Goal: Task Accomplishment & Management: Complete application form

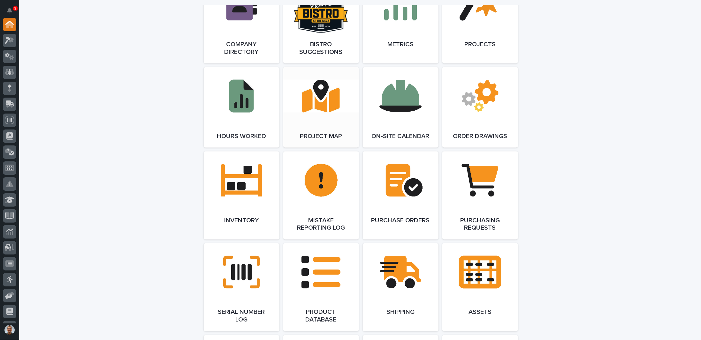
scroll to position [607, 0]
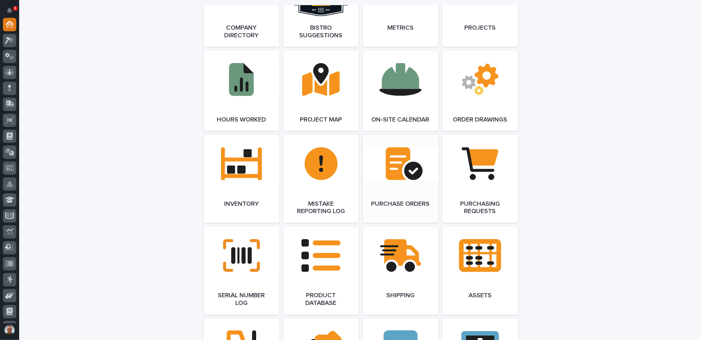
click at [395, 170] on link "Open Link" at bounding box center [401, 179] width 76 height 88
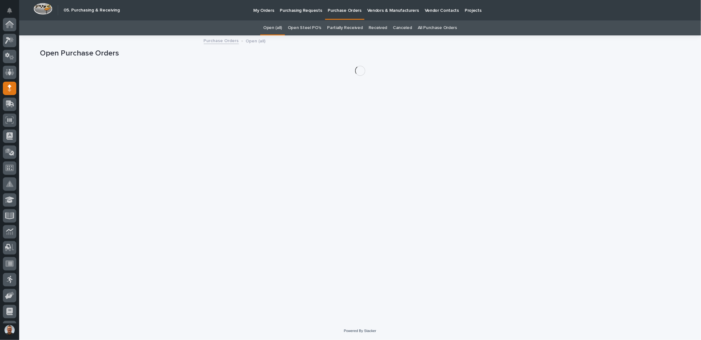
scroll to position [61, 0]
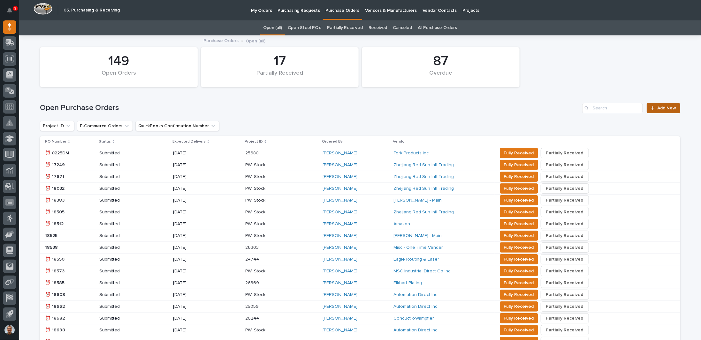
click at [658, 108] on span "Add New" at bounding box center [666, 108] width 19 height 4
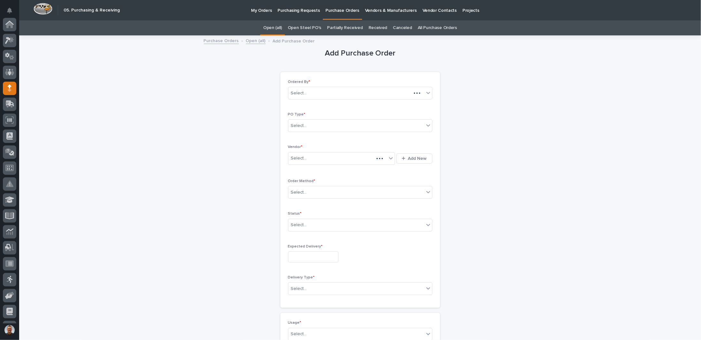
scroll to position [61, 0]
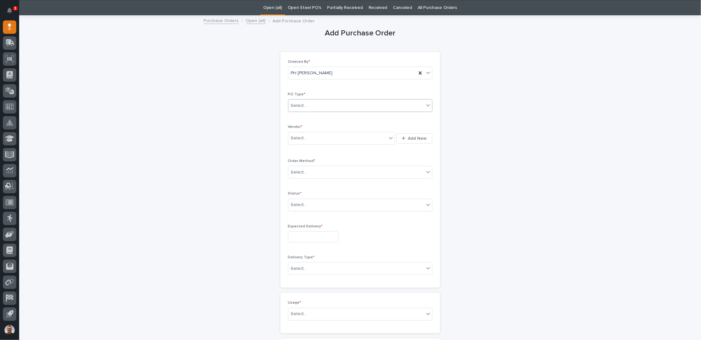
click at [346, 106] on div "Select..." at bounding box center [356, 106] width 136 height 11
click at [305, 129] on div "Paper" at bounding box center [358, 128] width 144 height 11
click at [307, 137] on div "Select..." at bounding box center [337, 138] width 99 height 11
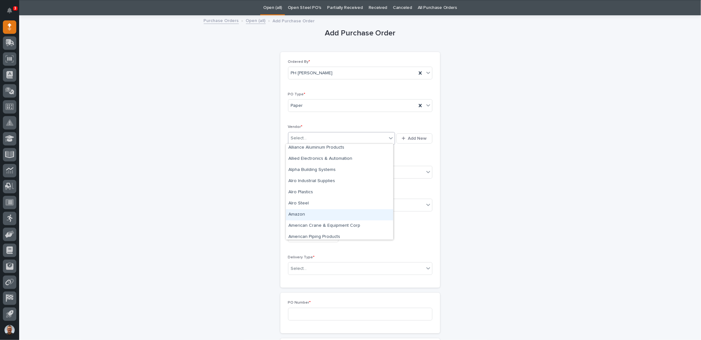
click at [305, 213] on div "Amazon" at bounding box center [339, 214] width 107 height 11
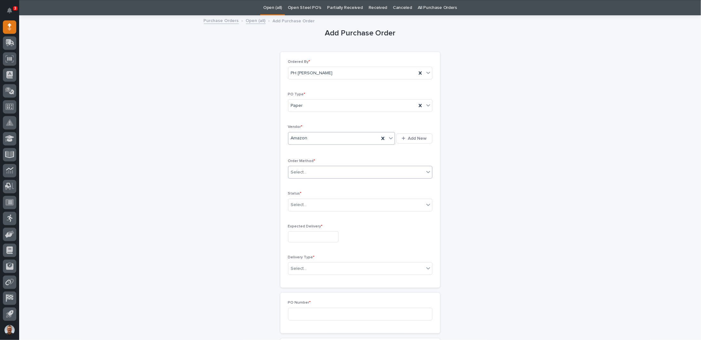
click at [318, 172] on div "Select..." at bounding box center [356, 172] width 136 height 11
click at [300, 184] on div "Online Order" at bounding box center [358, 183] width 144 height 11
click at [308, 204] on input "text" at bounding box center [308, 204] width 1 height 5
click at [303, 225] on div "Submitted" at bounding box center [358, 226] width 144 height 11
click at [305, 233] on input "text" at bounding box center [313, 237] width 50 height 11
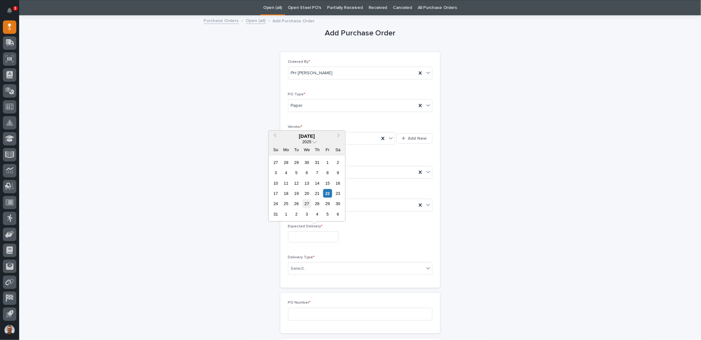
click at [306, 203] on div "27" at bounding box center [306, 204] width 9 height 9
type input "**********"
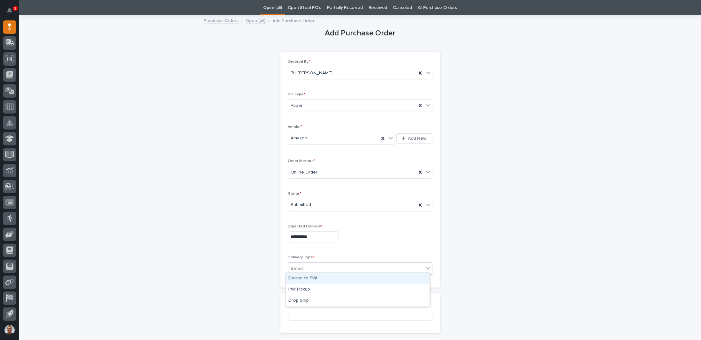
click at [322, 266] on div "Select..." at bounding box center [356, 269] width 136 height 11
click at [315, 278] on div "Deliver to PWI" at bounding box center [358, 278] width 144 height 11
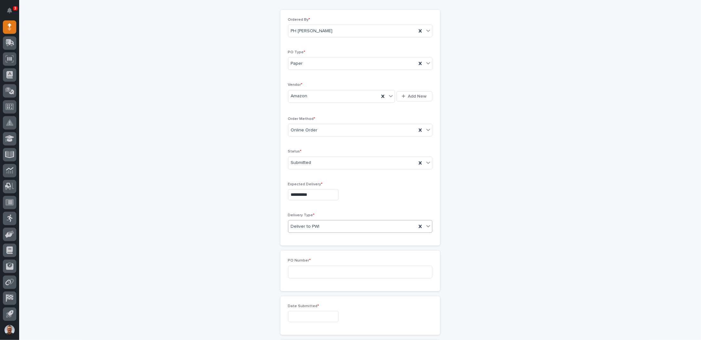
scroll to position [84, 0]
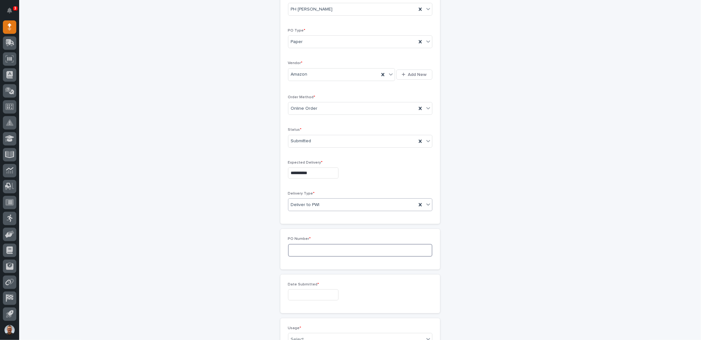
click at [317, 244] on input at bounding box center [360, 250] width 144 height 13
type input "7345PH"
drag, startPoint x: 309, startPoint y: 289, endPoint x: 305, endPoint y: 285, distance: 5.2
click at [307, 290] on input "text" at bounding box center [313, 295] width 50 height 11
click at [328, 249] on div "22" at bounding box center [327, 251] width 9 height 9
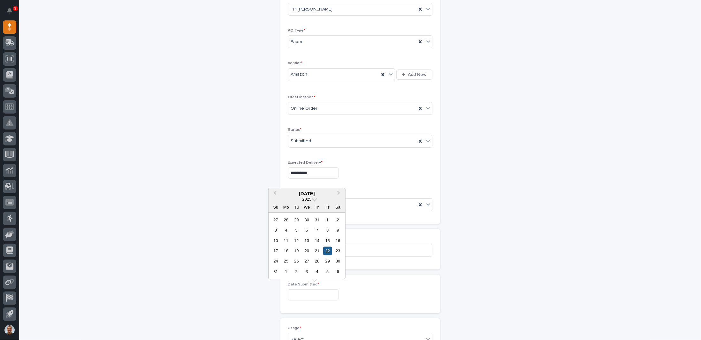
type input "**********"
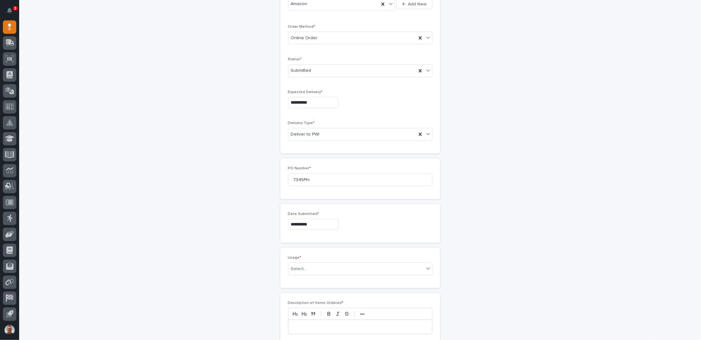
scroll to position [244, 0]
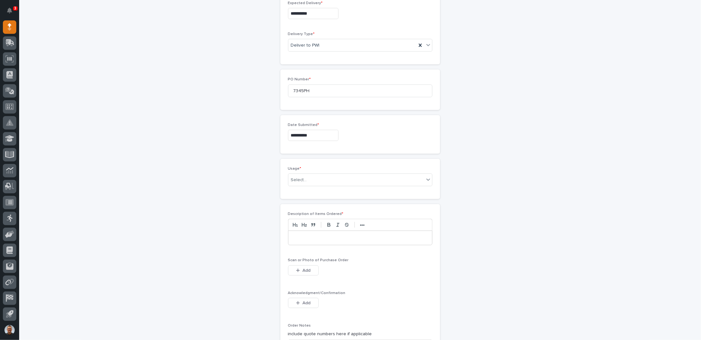
click at [313, 237] on p at bounding box center [360, 238] width 134 height 6
click at [306, 268] on span "Add" at bounding box center [306, 271] width 8 height 6
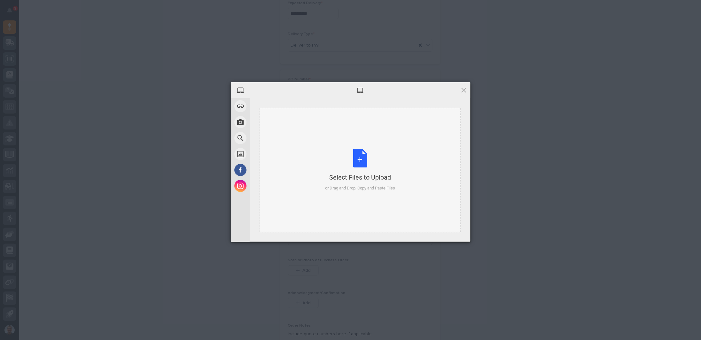
click at [357, 179] on div "Select Files to Upload" at bounding box center [360, 177] width 70 height 9
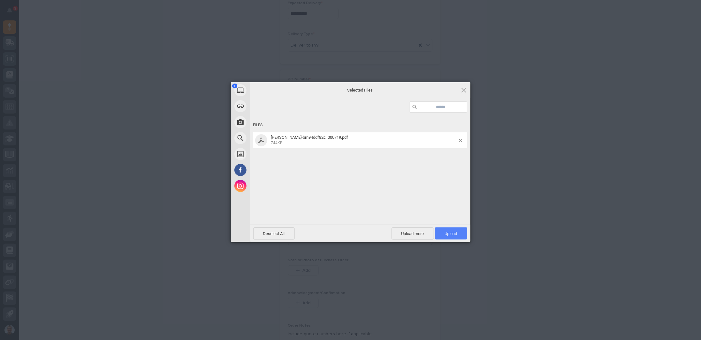
click at [452, 232] on span "Upload 1" at bounding box center [451, 234] width 12 height 5
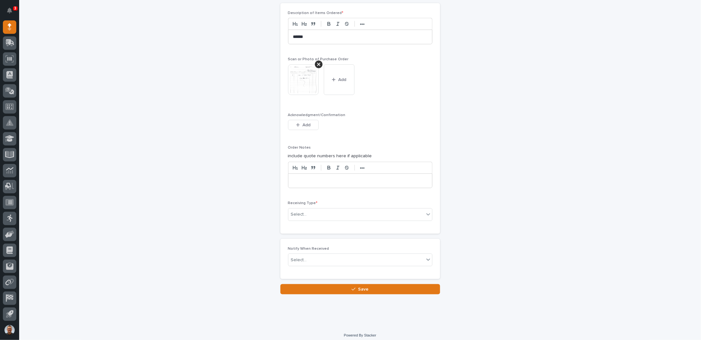
scroll to position [445, 0]
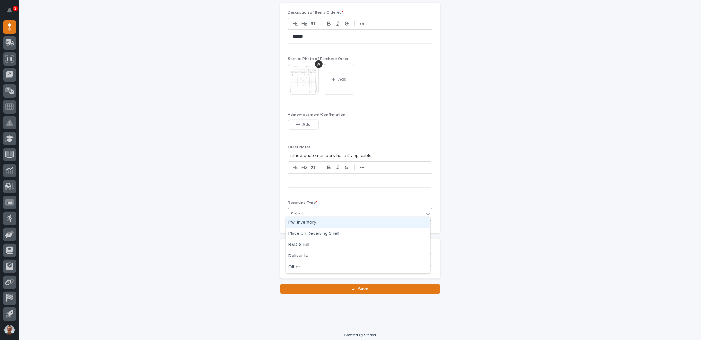
click at [335, 210] on div "Select..." at bounding box center [356, 214] width 136 height 11
click at [304, 254] on div "Deliver to" at bounding box center [358, 256] width 144 height 11
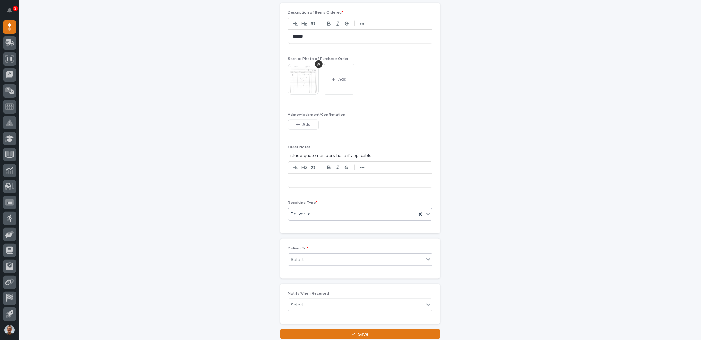
drag, startPoint x: 313, startPoint y: 259, endPoint x: 317, endPoint y: 258, distance: 3.9
click at [316, 258] on div "Select..." at bounding box center [356, 260] width 136 height 11
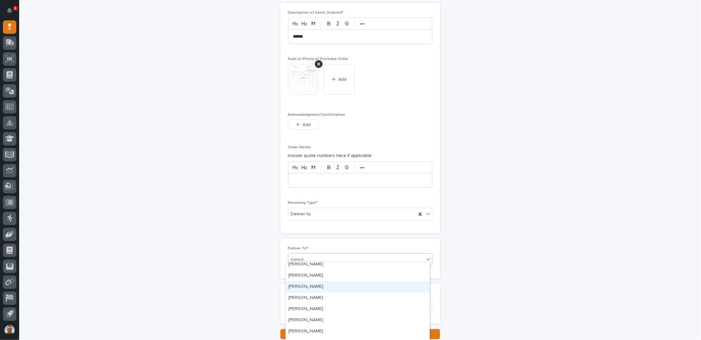
scroll to position [1469, 0]
click at [310, 298] on div "[PERSON_NAME]" at bounding box center [358, 296] width 144 height 11
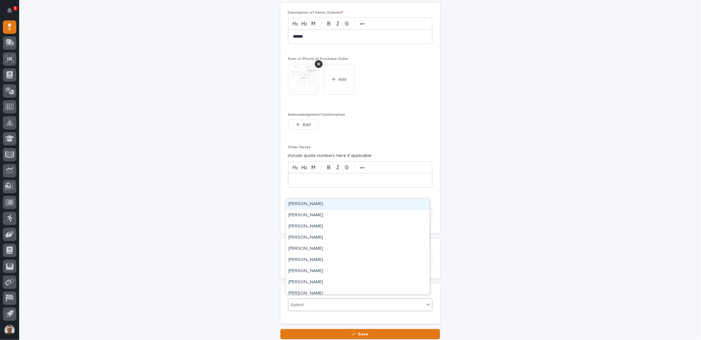
click at [314, 300] on div "Select..." at bounding box center [356, 305] width 136 height 11
type input "**"
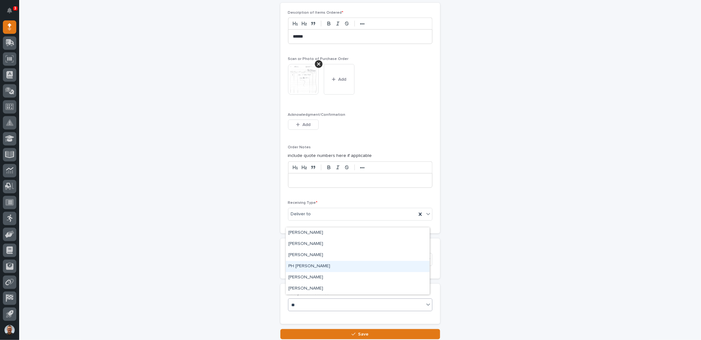
click at [309, 264] on div "PH [PERSON_NAME]" at bounding box center [358, 266] width 144 height 11
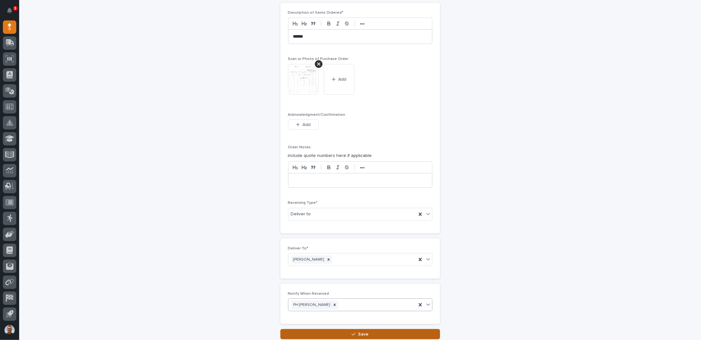
click at [346, 330] on button "Save" at bounding box center [360, 335] width 160 height 10
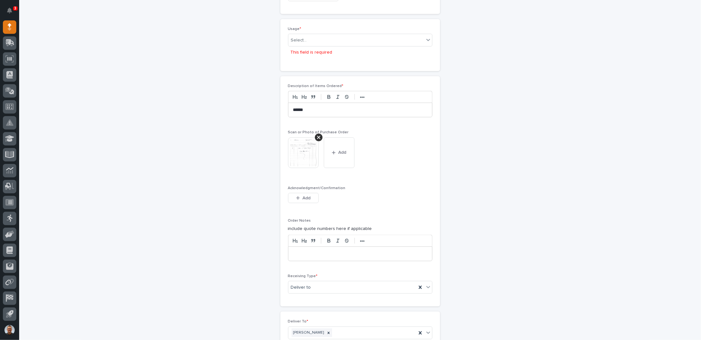
scroll to position [352, 0]
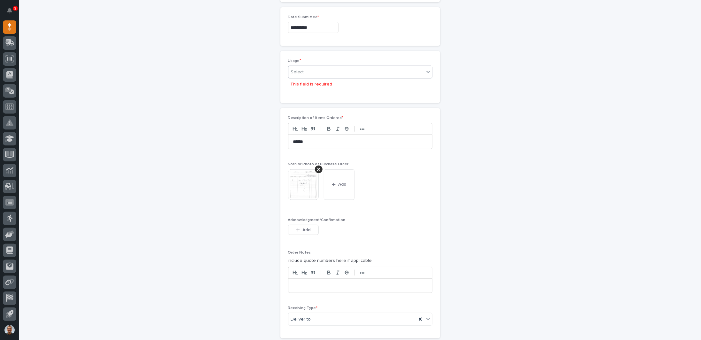
click at [346, 68] on div "Select..." at bounding box center [356, 72] width 136 height 11
click at [299, 128] on div "PWI Internal Use" at bounding box center [358, 126] width 144 height 11
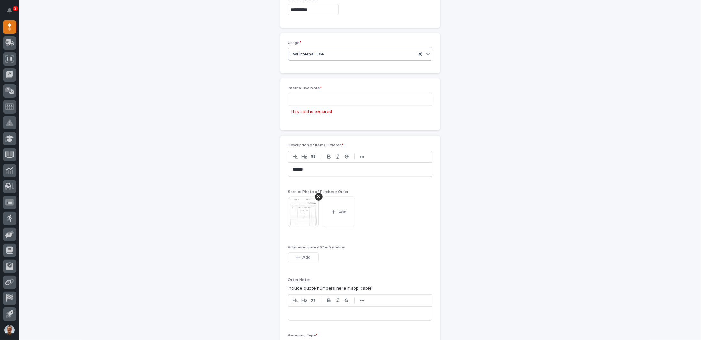
scroll to position [369, 0]
click at [315, 95] on input at bounding box center [360, 99] width 144 height 13
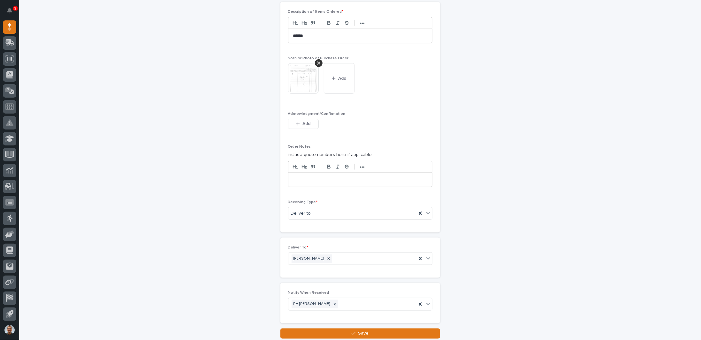
scroll to position [536, 0]
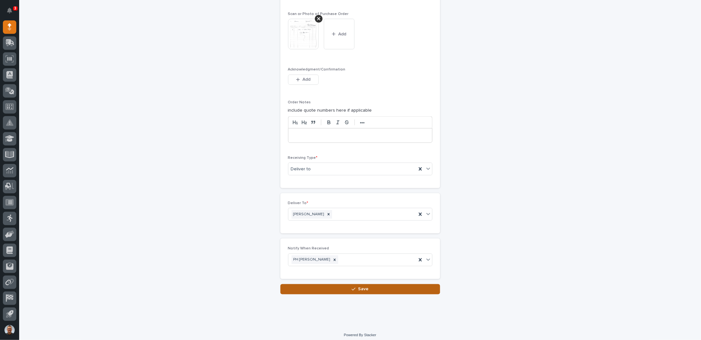
type input "Give to [PERSON_NAME]"
click at [382, 286] on button "Save" at bounding box center [360, 290] width 160 height 10
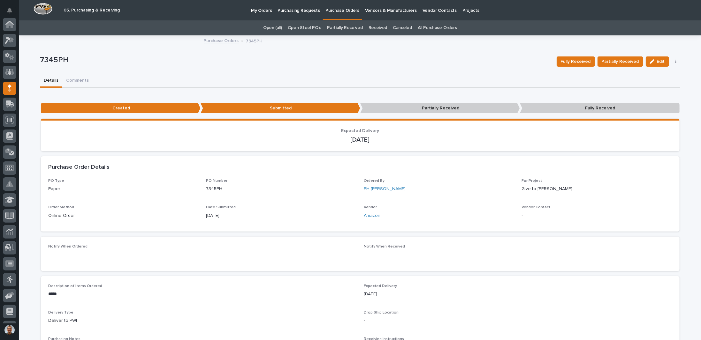
scroll to position [61, 0]
